Goal: Task Accomplishment & Management: Complete application form

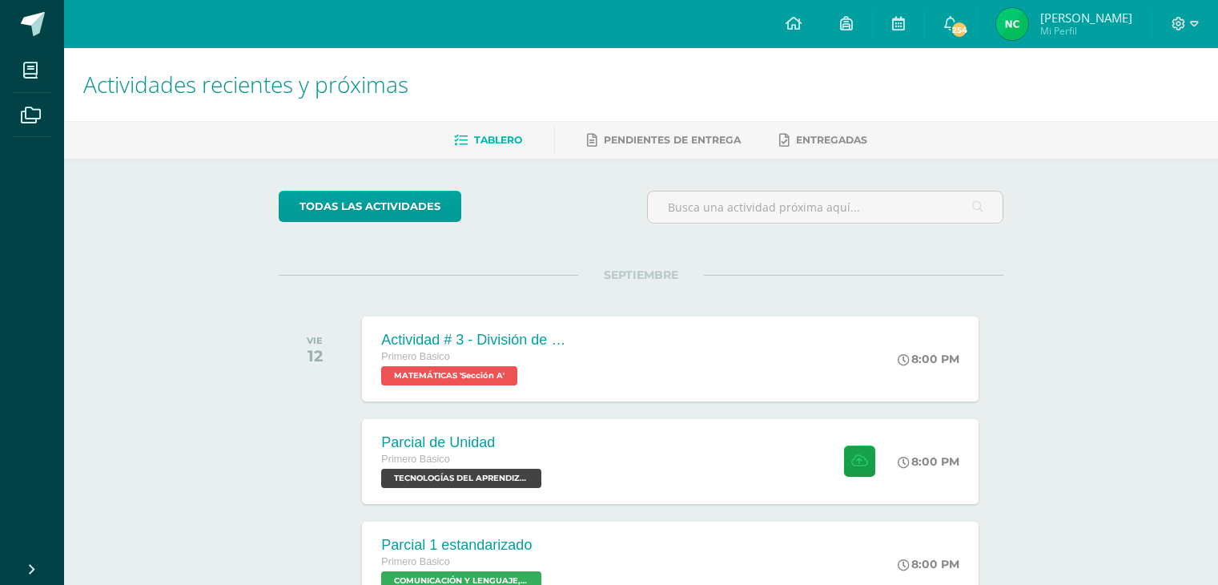
scroll to position [256, 0]
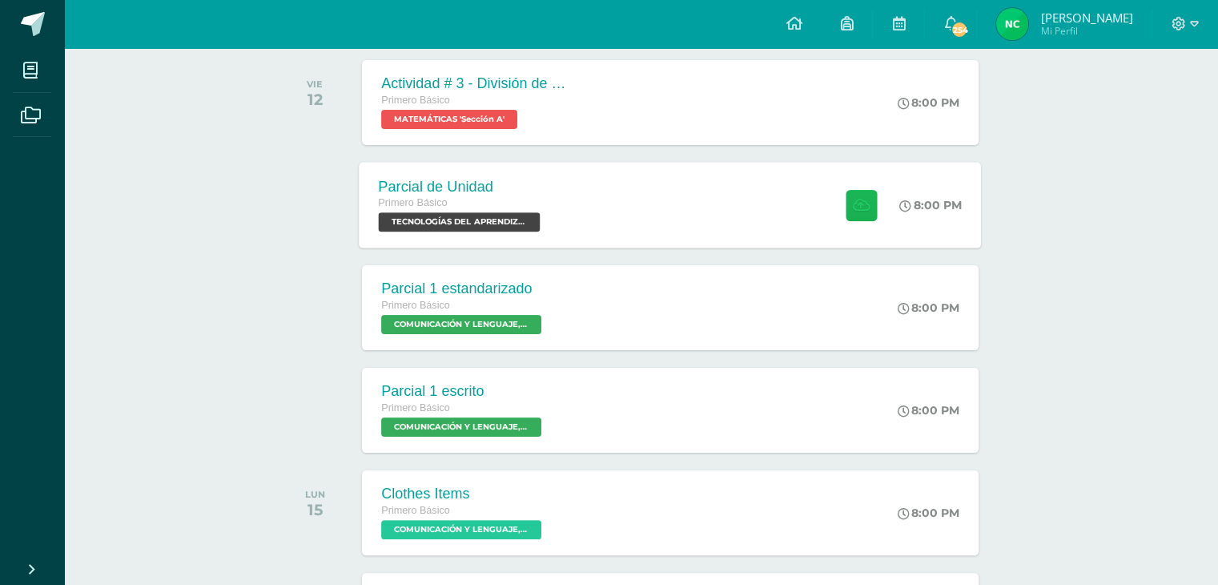
click at [853, 201] on icon at bounding box center [861, 205] width 17 height 14
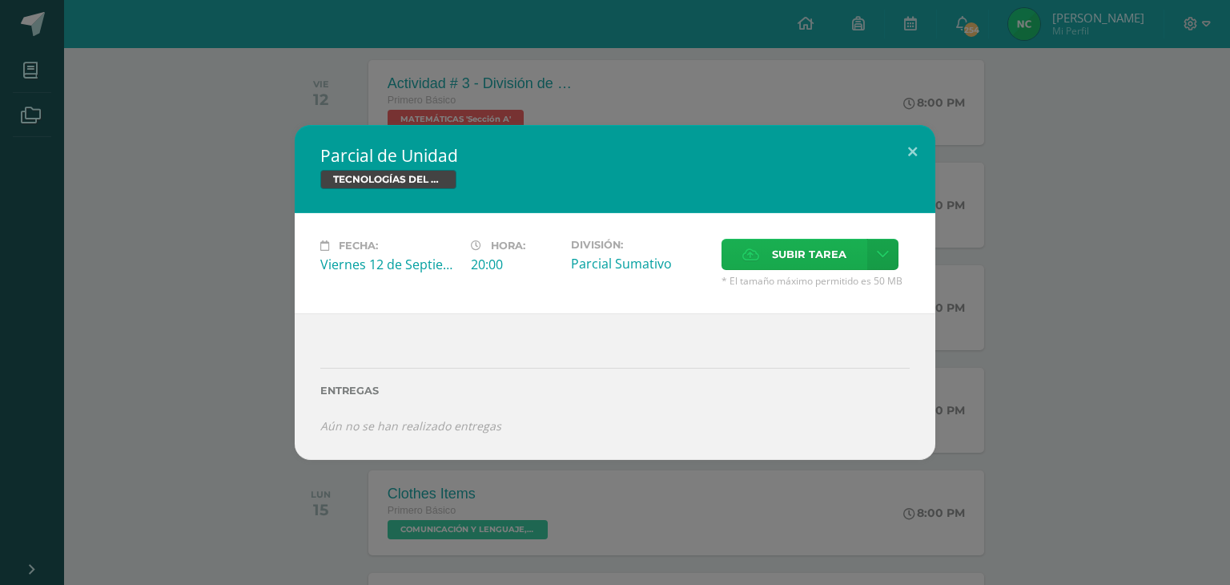
click at [742, 249] on icon at bounding box center [750, 254] width 17 height 10
click at [0, 0] on input "Subir tarea" at bounding box center [0, 0] width 0 height 0
click at [907, 155] on button at bounding box center [913, 152] width 46 height 54
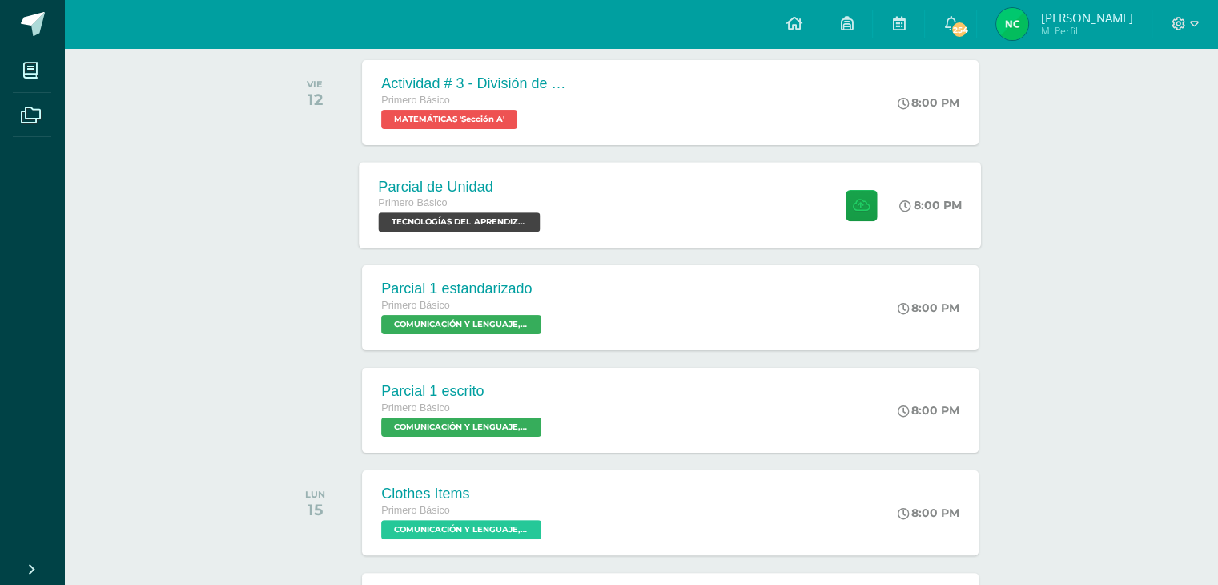
click at [480, 215] on span "TECNOLOGÍAS DEL APRENDIZAJE Y LA COMUNICACIÓN 'Sección A'" at bounding box center [460, 221] width 162 height 19
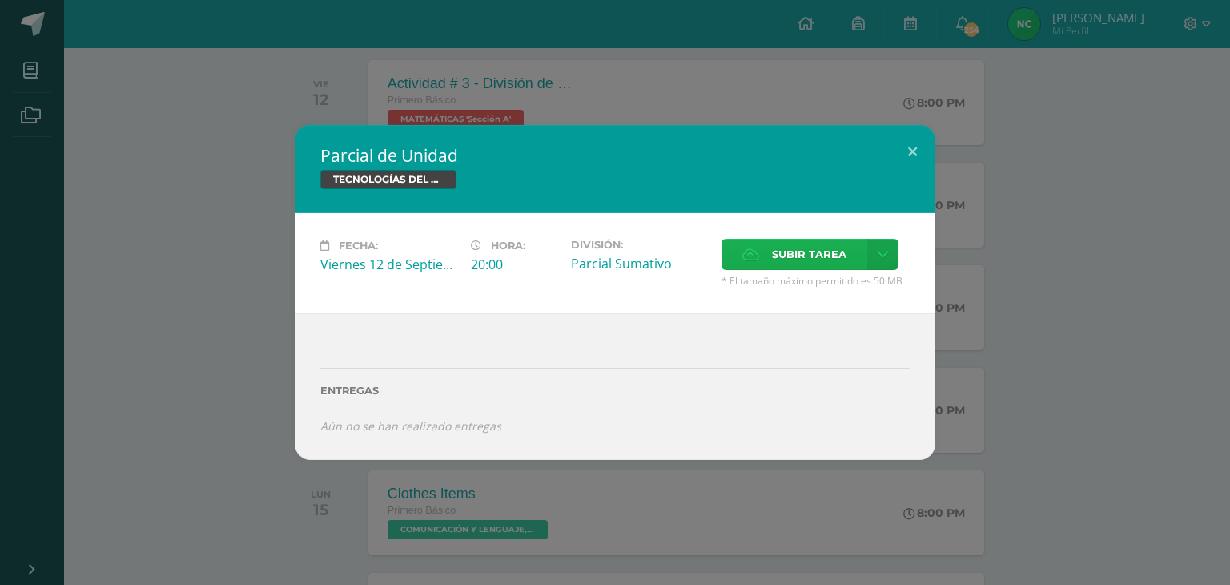
click at [737, 241] on label "Subir tarea" at bounding box center [794, 254] width 146 height 31
click at [0, 0] on input "Subir tarea" at bounding box center [0, 0] width 0 height 0
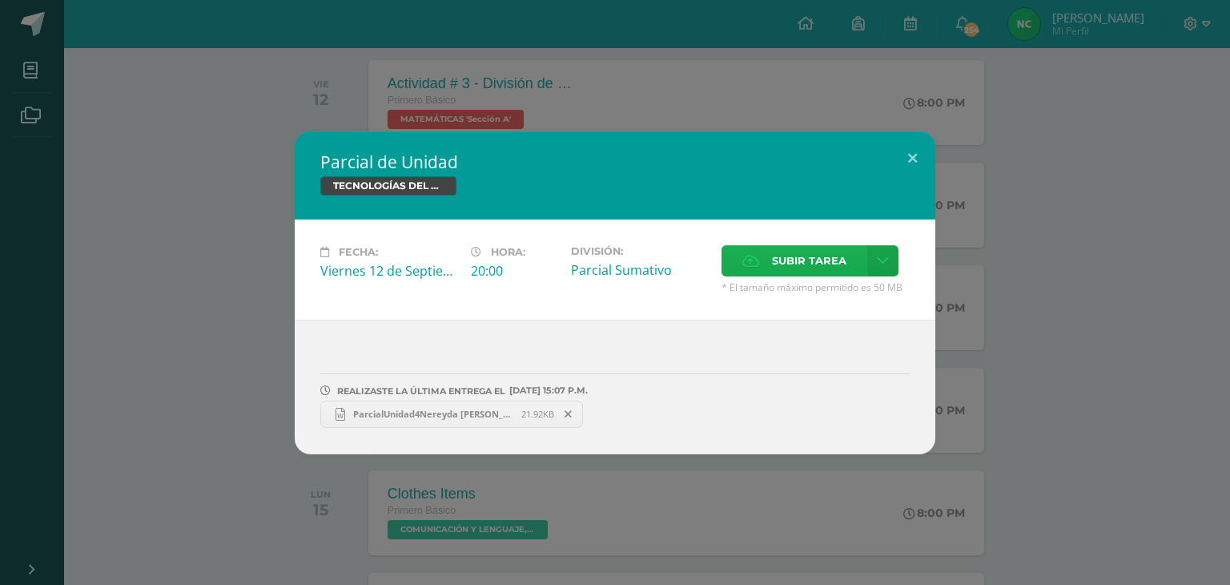
click at [740, 263] on label "Subir tarea" at bounding box center [794, 260] width 146 height 31
click at [0, 0] on input "Subir tarea" at bounding box center [0, 0] width 0 height 0
click at [910, 151] on button at bounding box center [913, 158] width 46 height 54
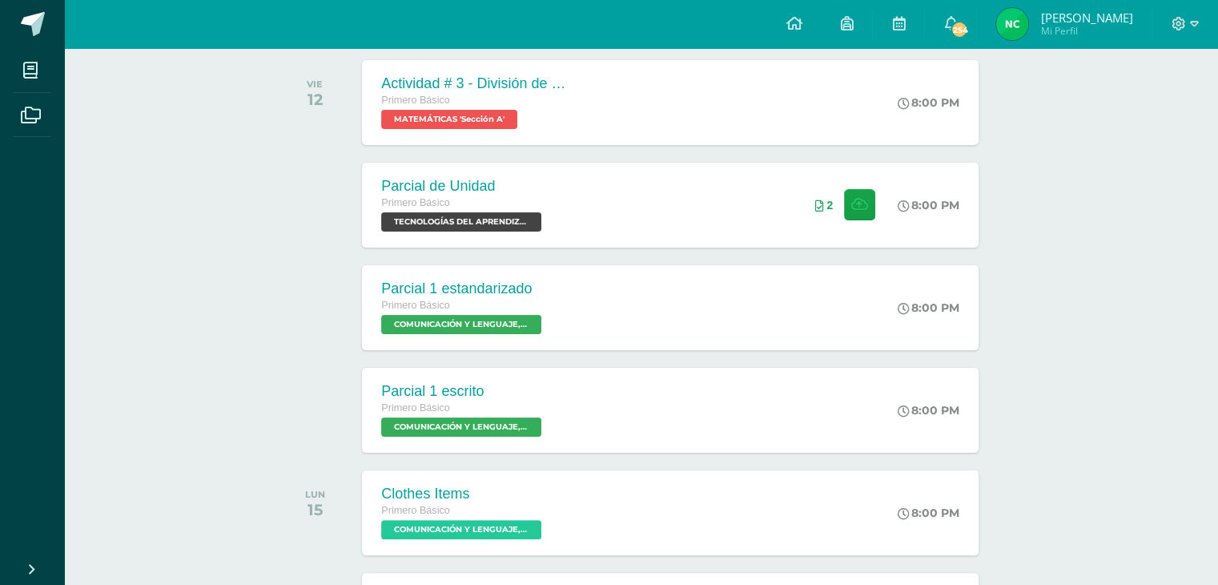
click at [1007, 18] on img at bounding box center [1012, 24] width 32 height 32
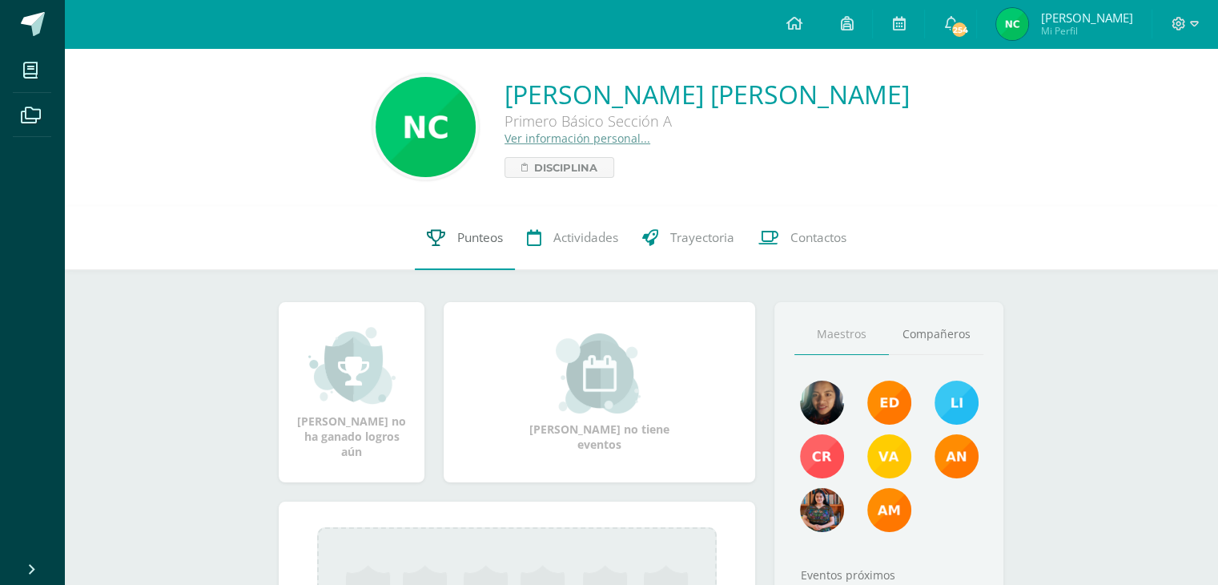
click at [461, 232] on span "Punteos" at bounding box center [480, 237] width 46 height 17
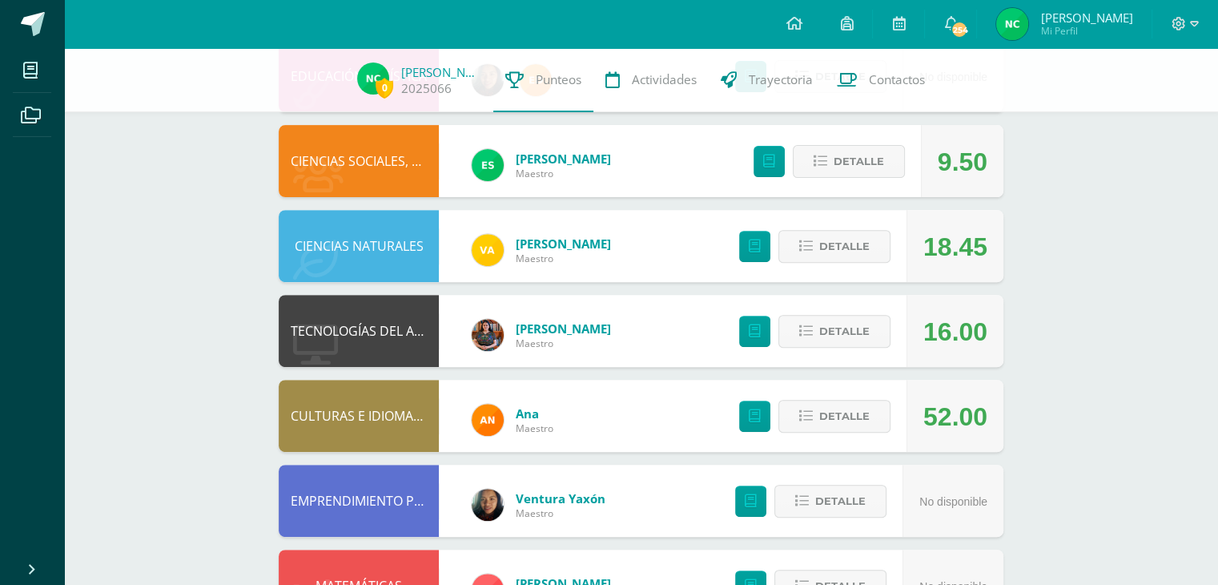
scroll to position [561, 0]
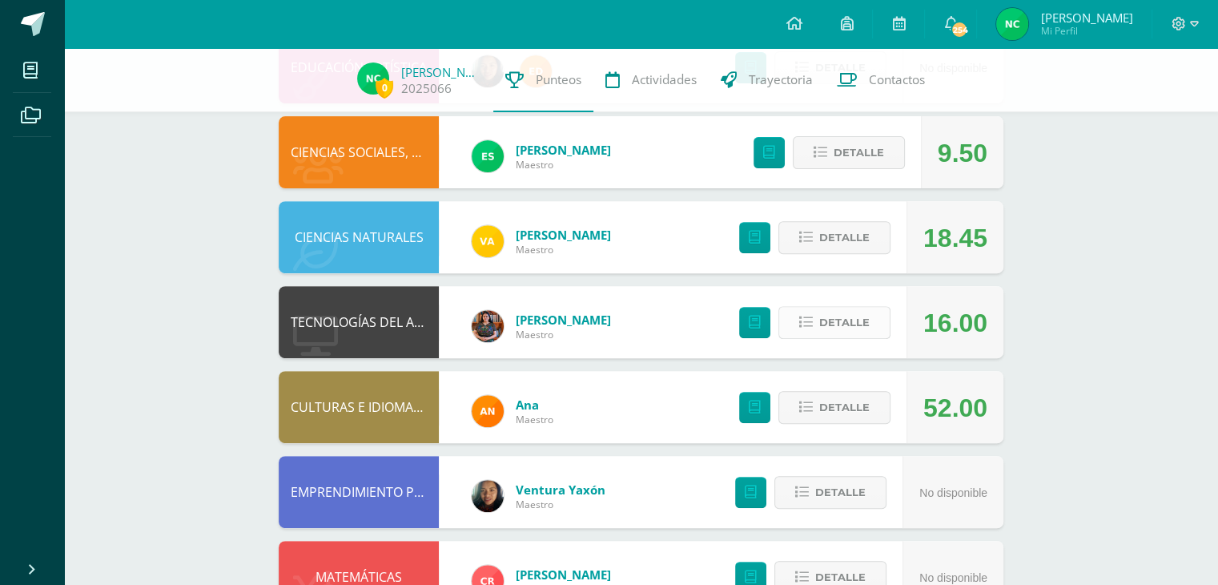
click at [811, 325] on icon at bounding box center [806, 323] width 14 height 14
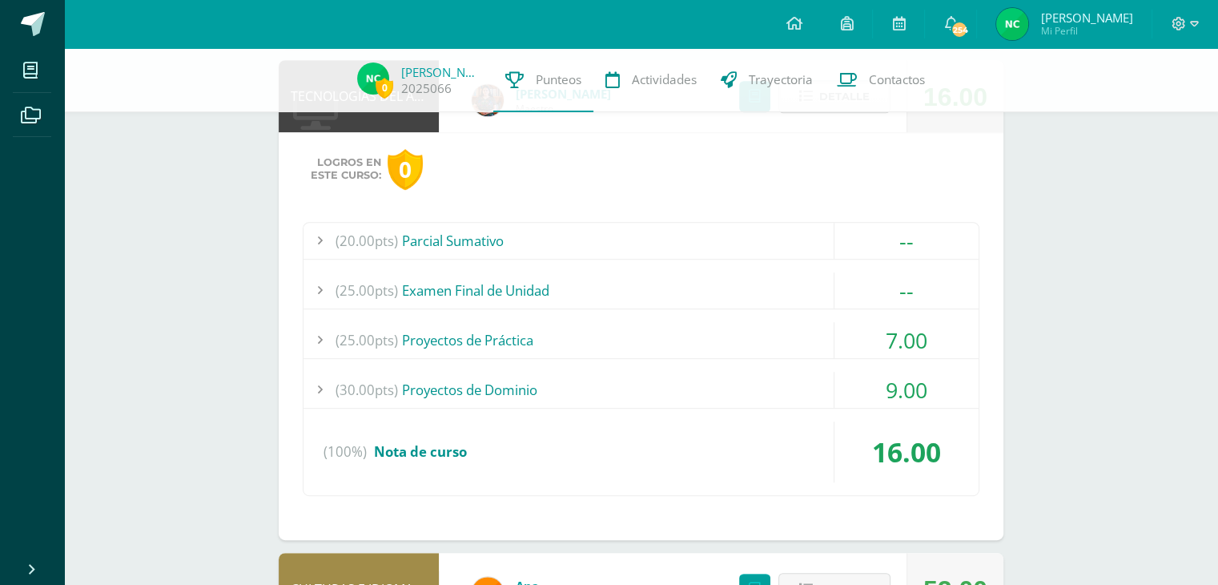
scroll to position [790, 0]
